Goal: Transaction & Acquisition: Subscribe to service/newsletter

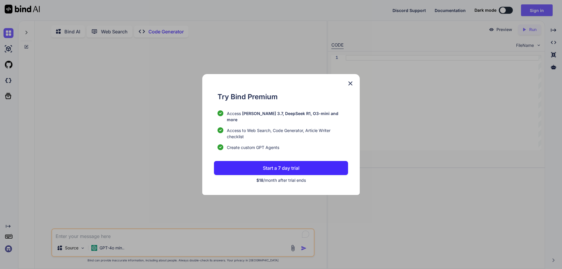
drag, startPoint x: 324, startPoint y: 169, endPoint x: 286, endPoint y: 137, distance: 49.4
click at [286, 137] on ul "Access [PERSON_NAME] 3.7, DeepSeek R1, O3-mini and more Access to Web Search, C…" at bounding box center [282, 130] width 130 height 40
click at [295, 161] on button "Start a 7 day trial" at bounding box center [281, 168] width 134 height 14
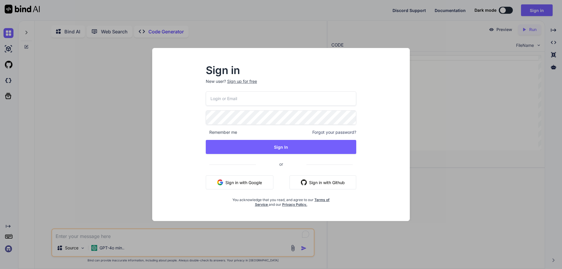
click at [281, 100] on input "email" at bounding box center [281, 98] width 150 height 14
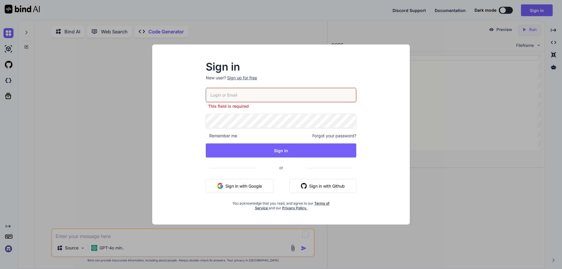
click at [297, 31] on div "Sign in New user? Sign up for free This field is required Remember me Forgot yo…" at bounding box center [281, 134] width 562 height 269
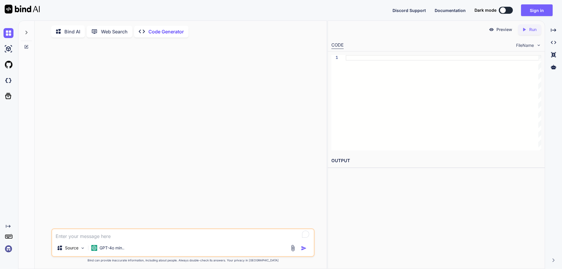
click at [120, 32] on p "Web Search" at bounding box center [114, 31] width 27 height 7
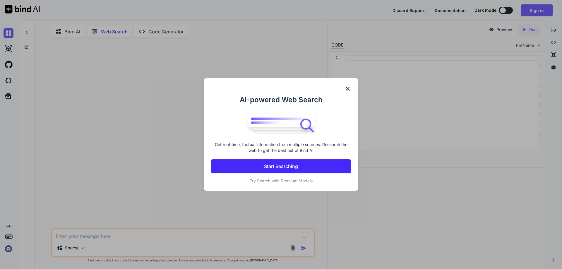
scroll to position [2, 0]
click at [348, 90] on img at bounding box center [347, 88] width 7 height 7
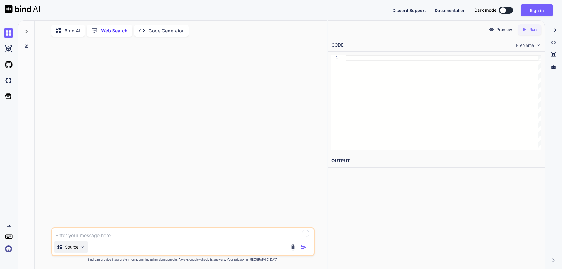
click at [81, 247] on img at bounding box center [82, 247] width 5 height 5
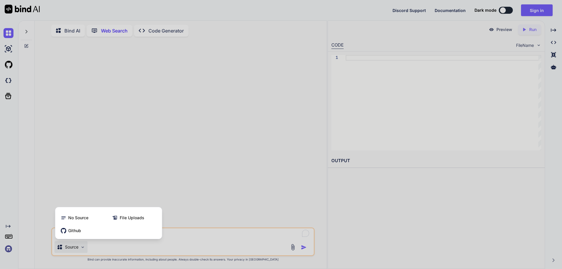
click at [8, 49] on div at bounding box center [281, 134] width 562 height 269
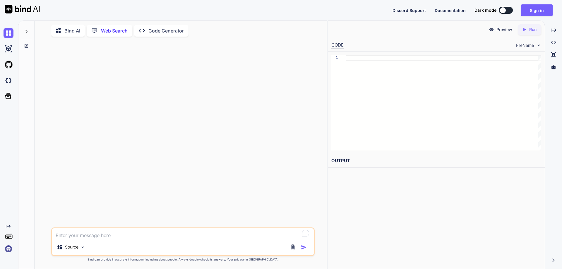
click at [164, 28] on p "Code Generator" at bounding box center [165, 30] width 35 height 7
click at [80, 248] on img at bounding box center [82, 247] width 5 height 5
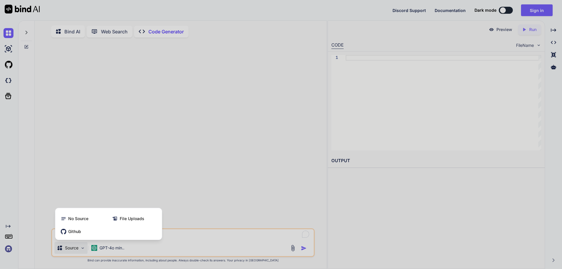
click at [188, 242] on div at bounding box center [281, 134] width 562 height 269
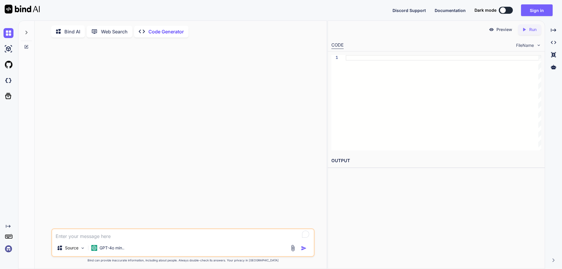
click at [148, 237] on textarea "To enrich screen reader interactions, please activate Accessibility in Grammarl…" at bounding box center [183, 234] width 262 height 11
click at [9, 48] on img at bounding box center [9, 49] width 10 height 10
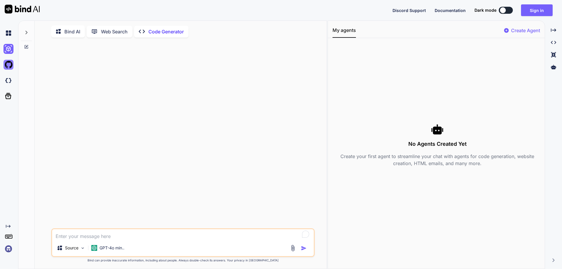
click at [8, 67] on img at bounding box center [9, 65] width 10 height 10
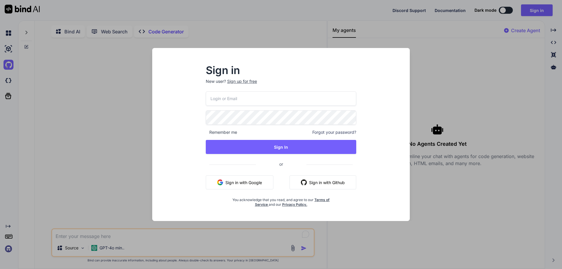
click at [279, 40] on div "Sign in New user? Sign up for free Remember me Forgot your password? Sign In or…" at bounding box center [281, 134] width 562 height 269
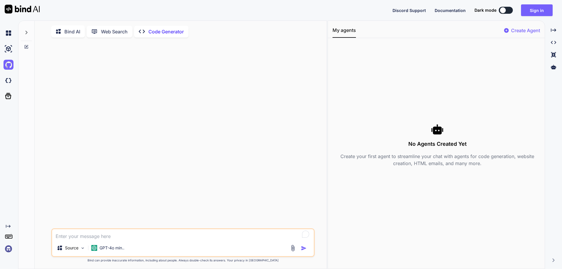
click at [512, 8] on div "Dark mode" at bounding box center [495, 10] width 42 height 7
click at [509, 9] on button at bounding box center [506, 10] width 14 height 7
type textarea "x"
